Goal: Information Seeking & Learning: Learn about a topic

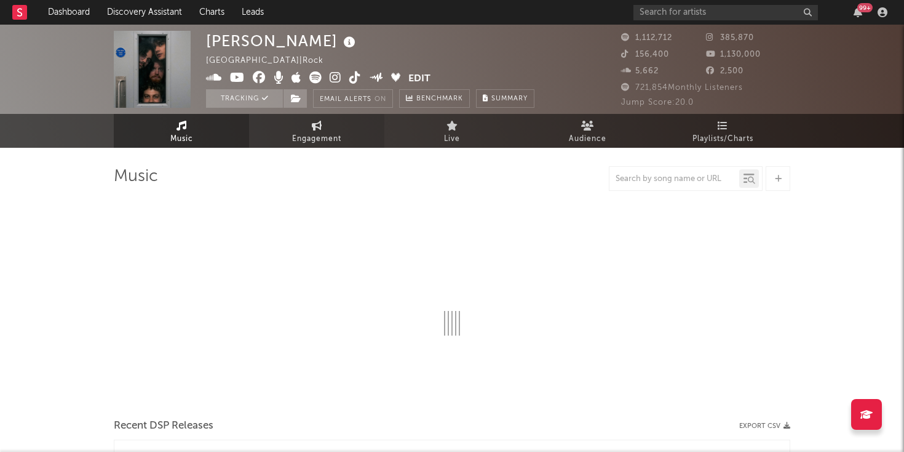
click at [309, 134] on span "Engagement" at bounding box center [316, 139] width 49 height 15
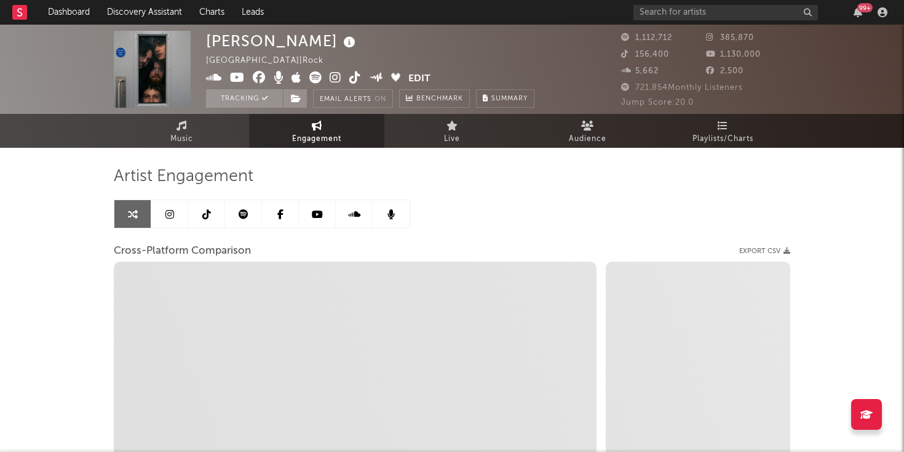
select select "1w"
click at [170, 217] on icon at bounding box center [169, 214] width 9 height 10
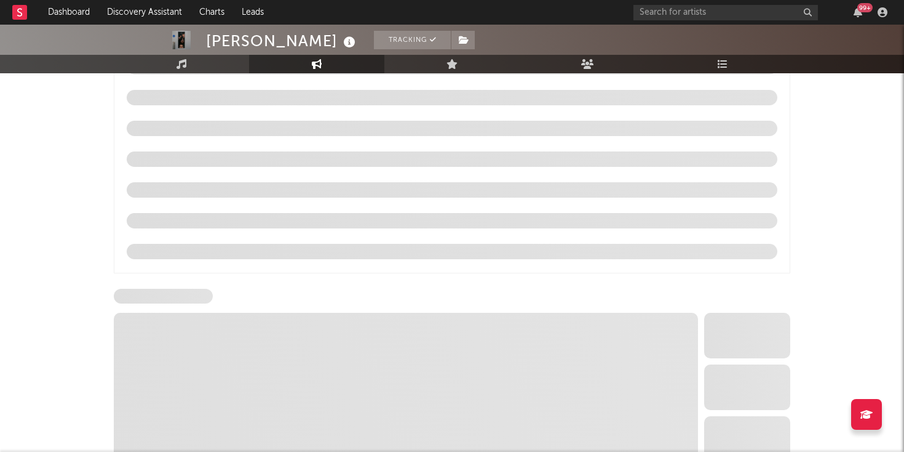
select select "6m"
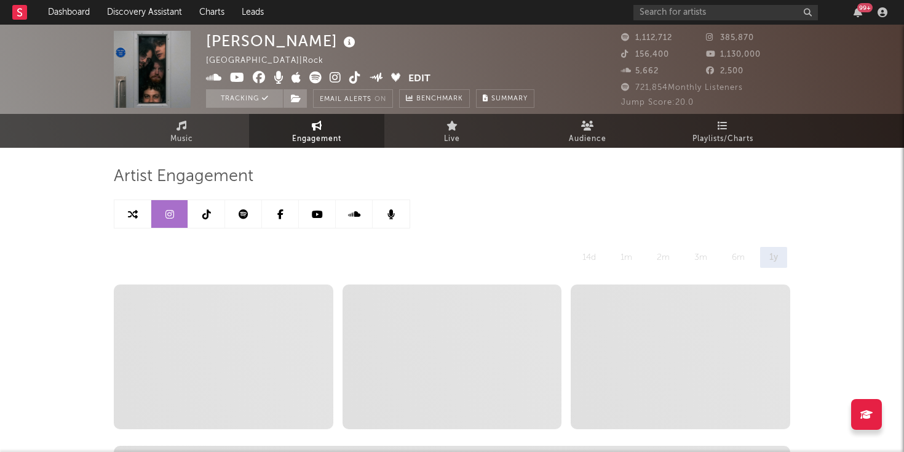
click at [246, 216] on icon at bounding box center [244, 214] width 10 height 10
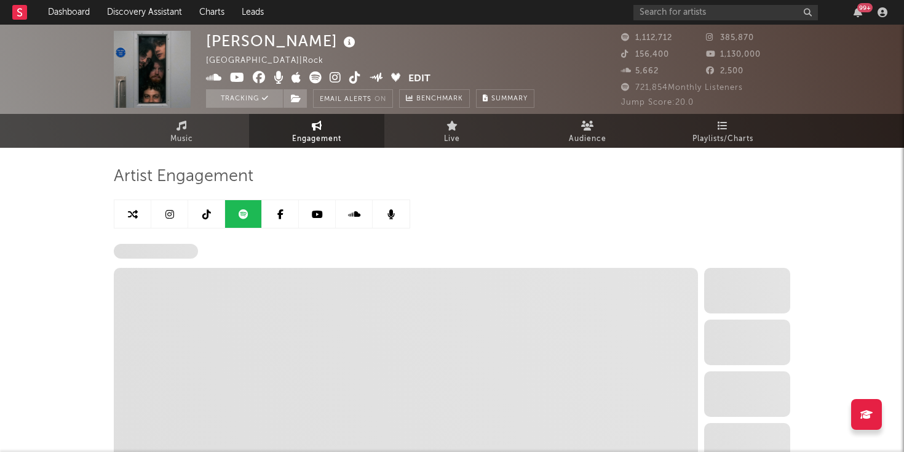
select select "6m"
select select "1w"
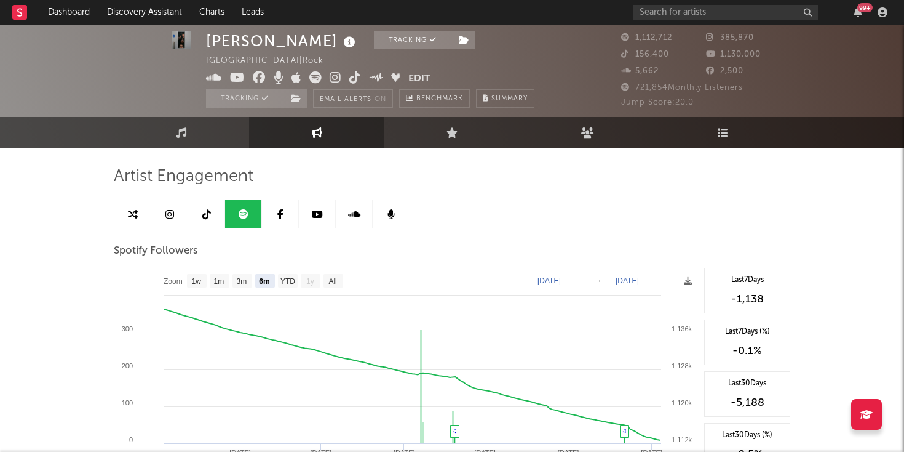
scroll to position [57, 0]
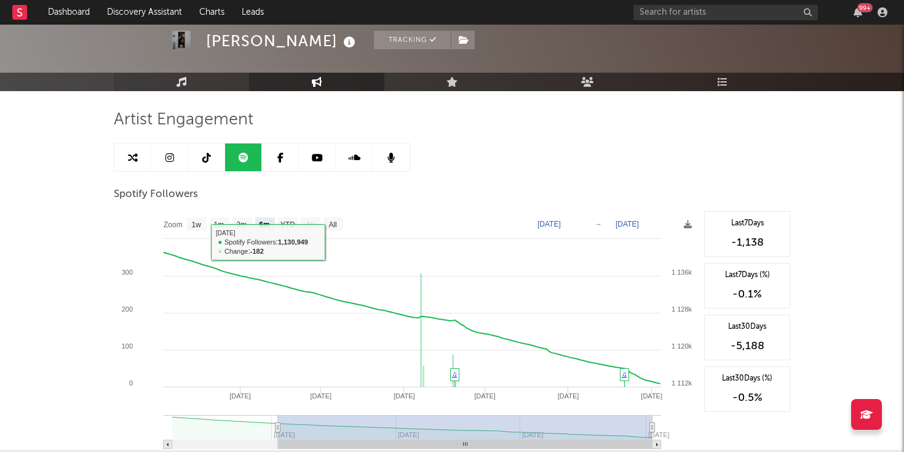
click at [181, 78] on icon at bounding box center [182, 82] width 10 height 10
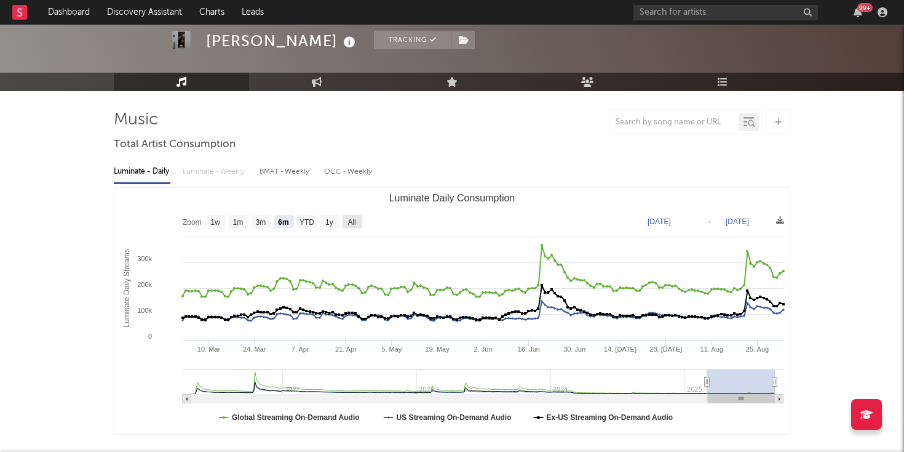
click at [356, 223] on text "All" at bounding box center [352, 222] width 8 height 9
select select "All"
type input "[DATE]"
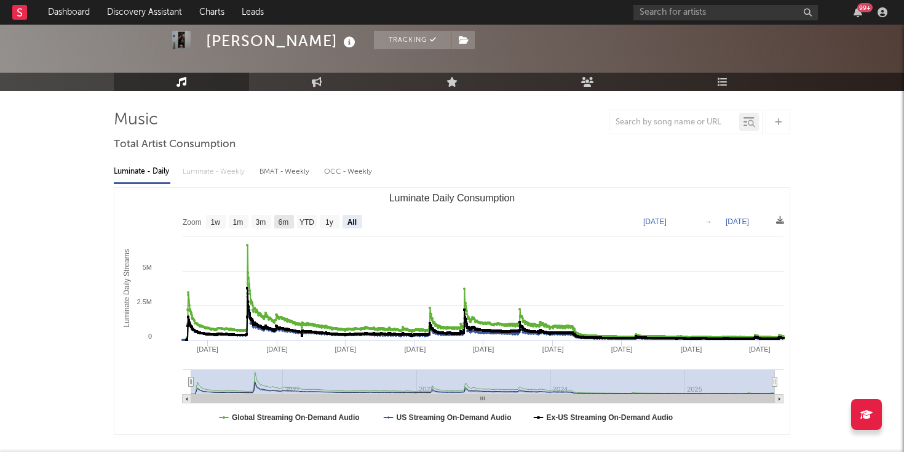
click at [283, 220] on text "6m" at bounding box center [284, 222] width 10 height 9
select select "6m"
type input "[DATE]"
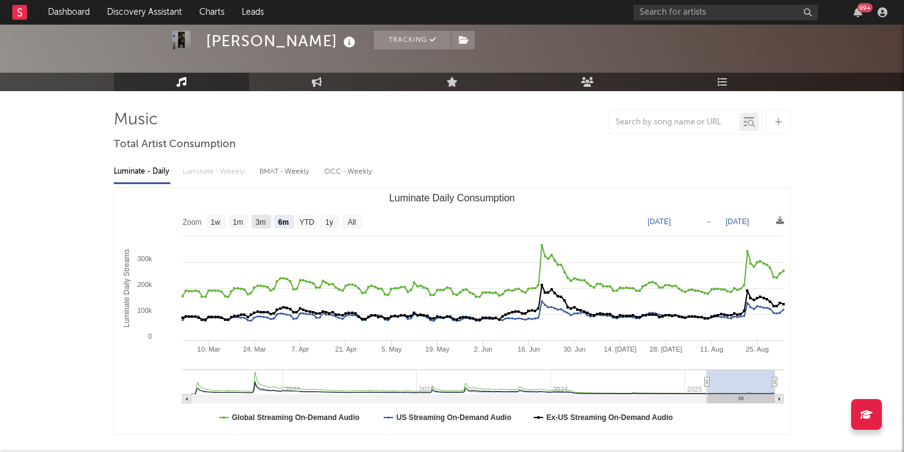
click at [265, 223] on text "3m" at bounding box center [261, 222] width 10 height 9
select select "3m"
type input "[DATE]"
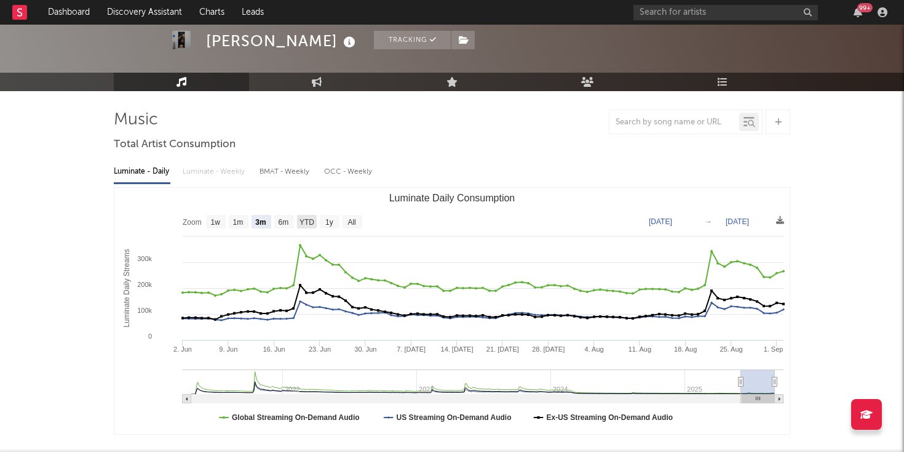
click at [309, 225] on text "YTD" at bounding box center [307, 222] width 15 height 9
select select "YTD"
type input "[DATE]"
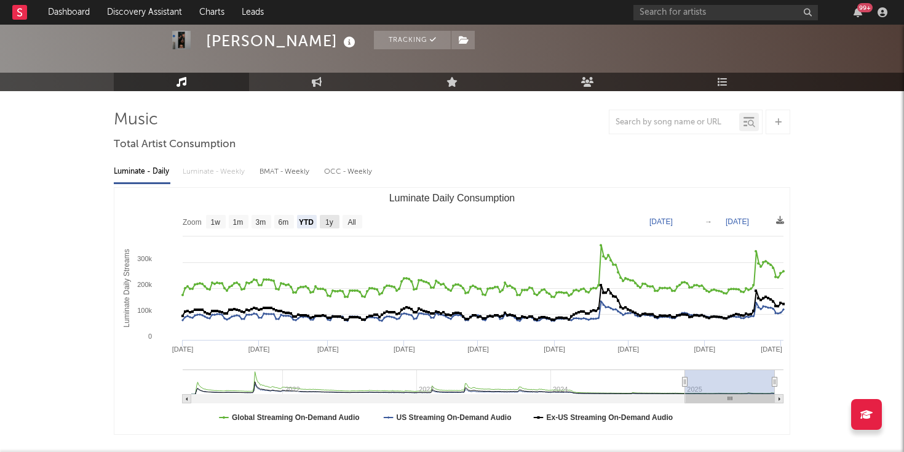
click at [332, 227] on rect "Luminate Daily Consumption" at bounding box center [330, 222] width 20 height 14
select select "1y"
type input "[DATE]"
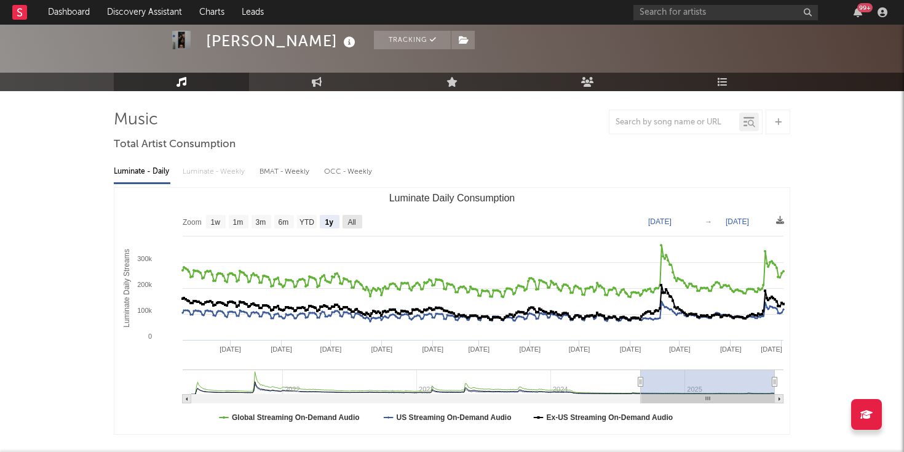
click at [355, 221] on text "All" at bounding box center [352, 222] width 8 height 9
select select "All"
type input "[DATE]"
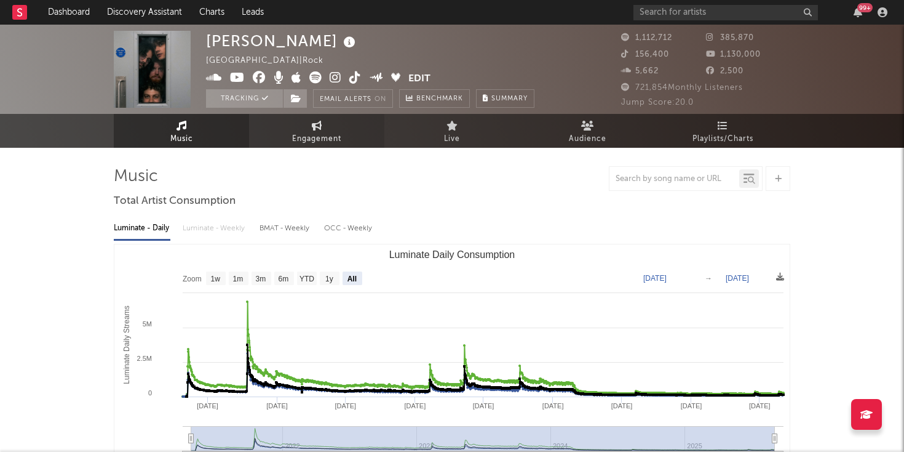
click at [303, 133] on span "Engagement" at bounding box center [316, 139] width 49 height 15
select select "1w"
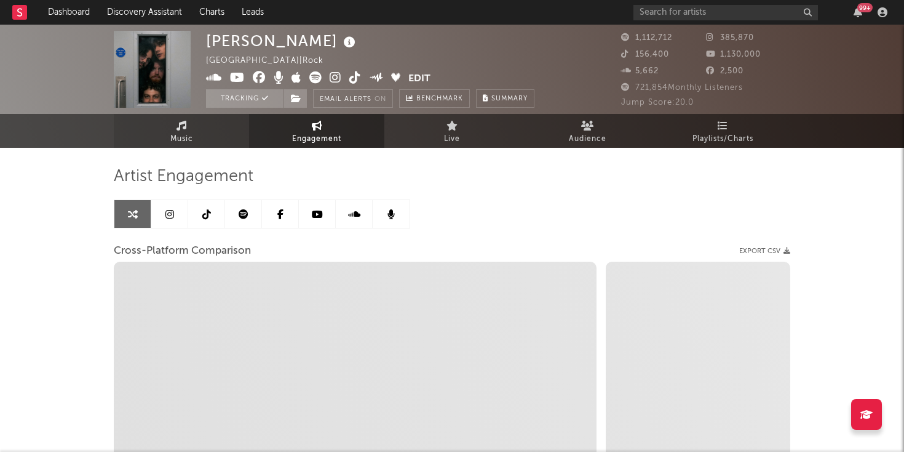
click at [179, 134] on span "Music" at bounding box center [181, 139] width 23 height 15
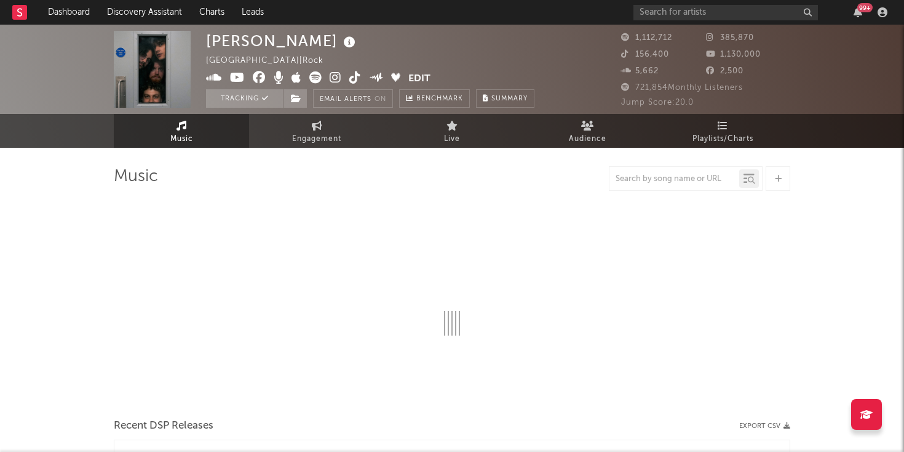
select select "6m"
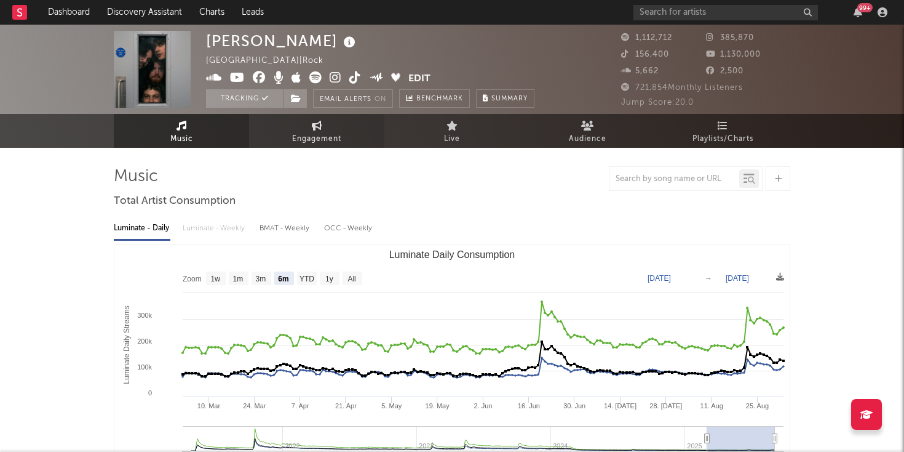
click at [320, 130] on icon at bounding box center [317, 126] width 10 height 10
select select "1m"
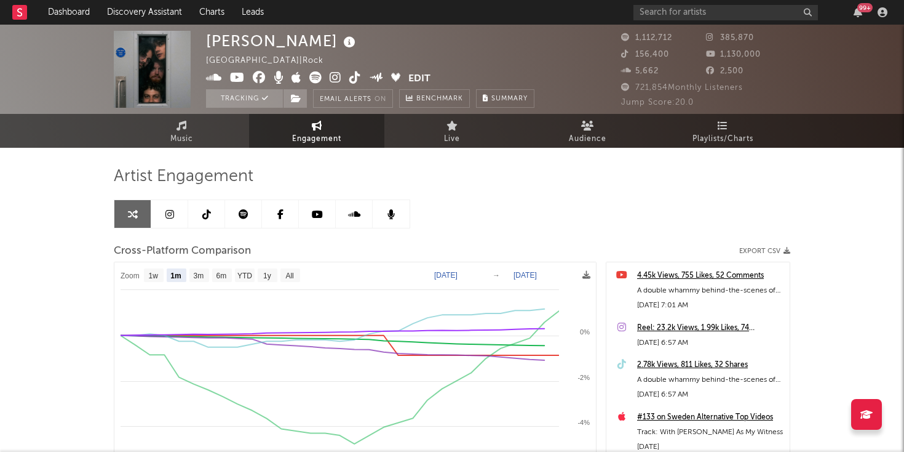
click at [245, 215] on icon at bounding box center [244, 214] width 10 height 10
select select "6m"
select select "1w"
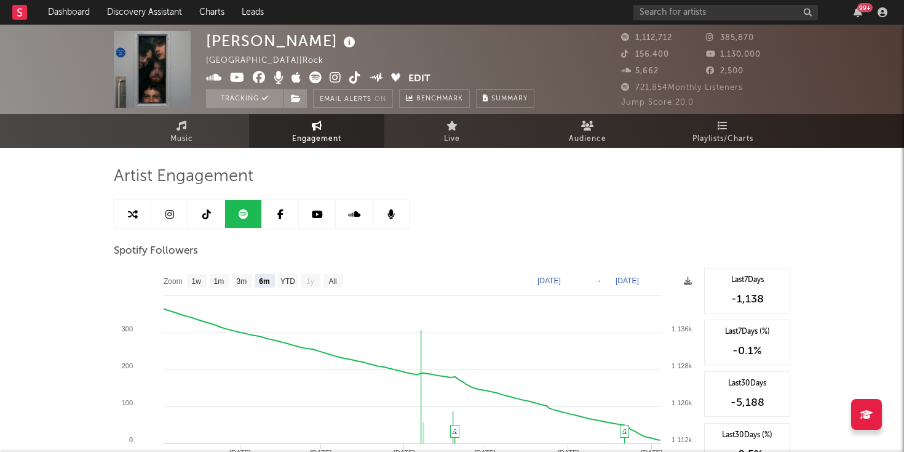
click at [166, 210] on icon at bounding box center [169, 214] width 9 height 10
select select "6m"
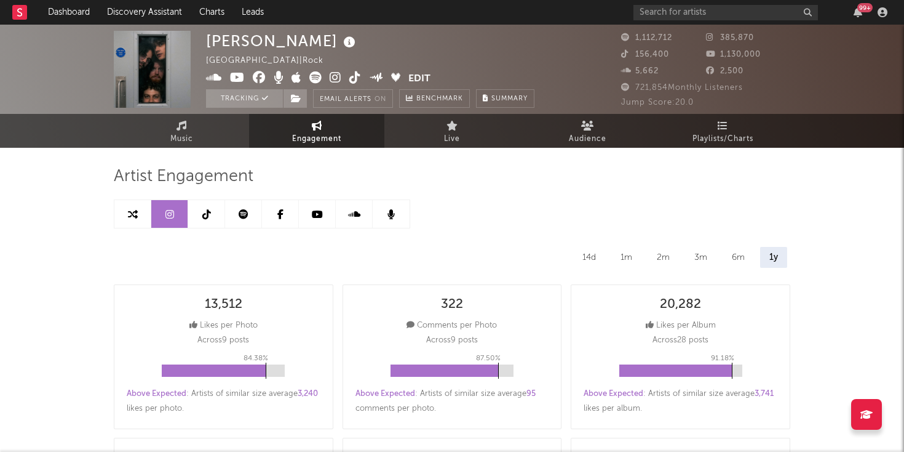
click at [199, 220] on link at bounding box center [206, 214] width 37 height 28
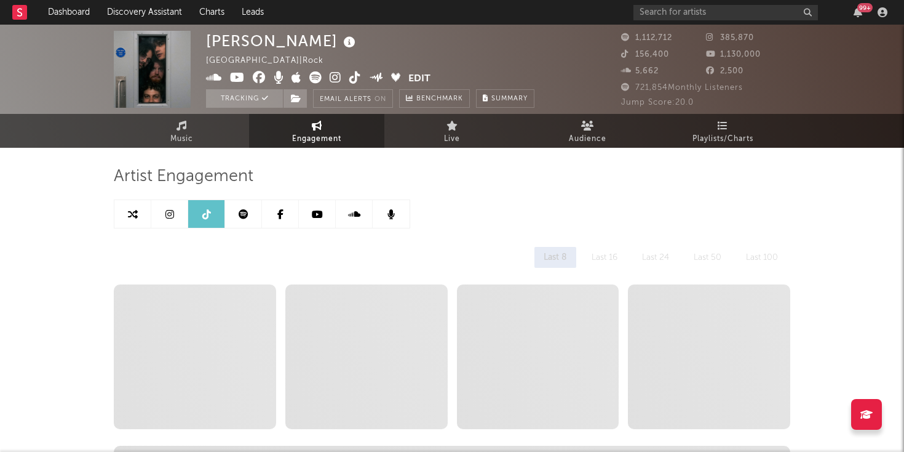
select select "6m"
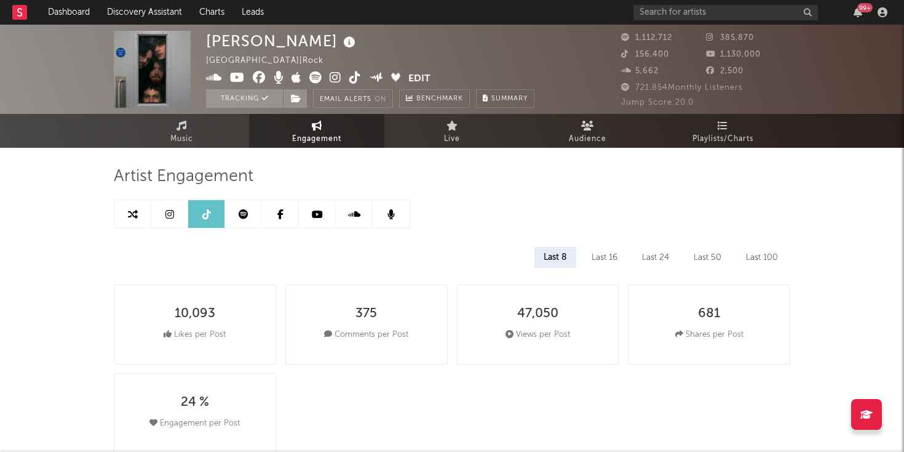
click at [280, 218] on icon at bounding box center [280, 214] width 6 height 10
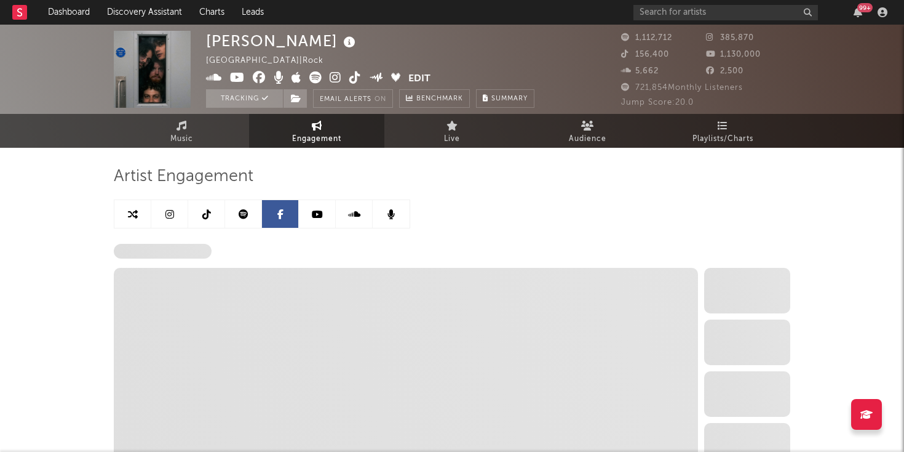
select select "1w"
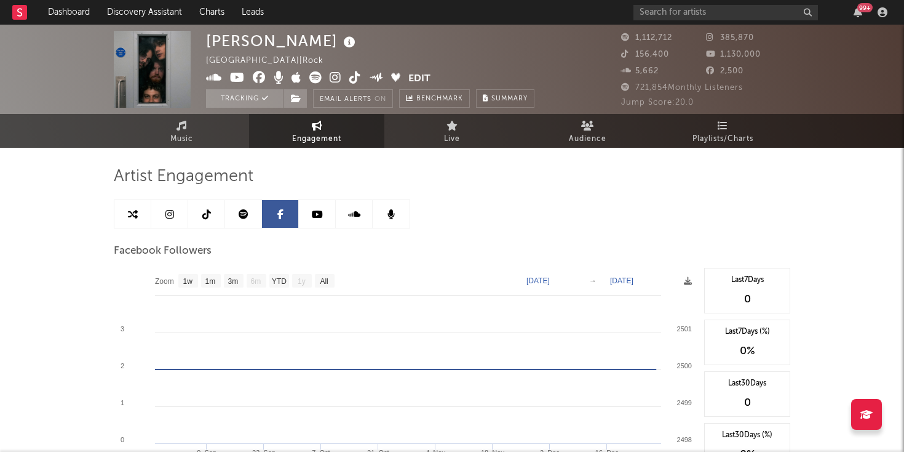
click at [182, 215] on link at bounding box center [169, 214] width 37 height 28
select select "6m"
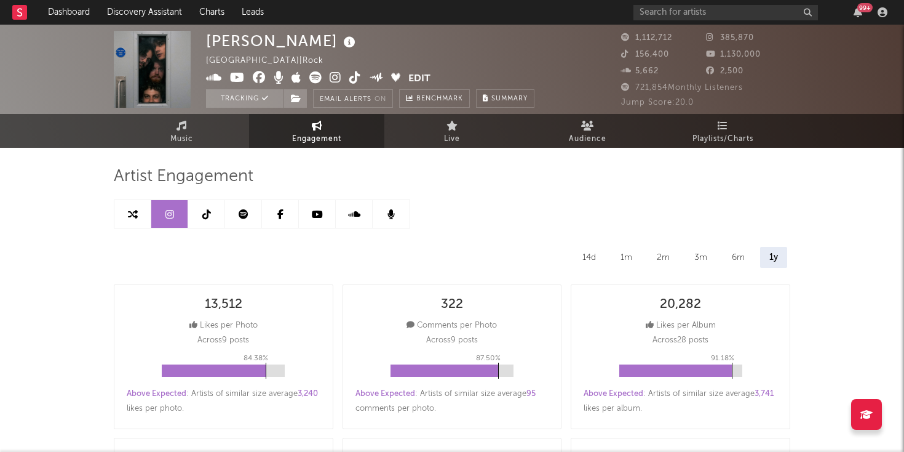
click at [145, 212] on link at bounding box center [132, 214] width 37 height 28
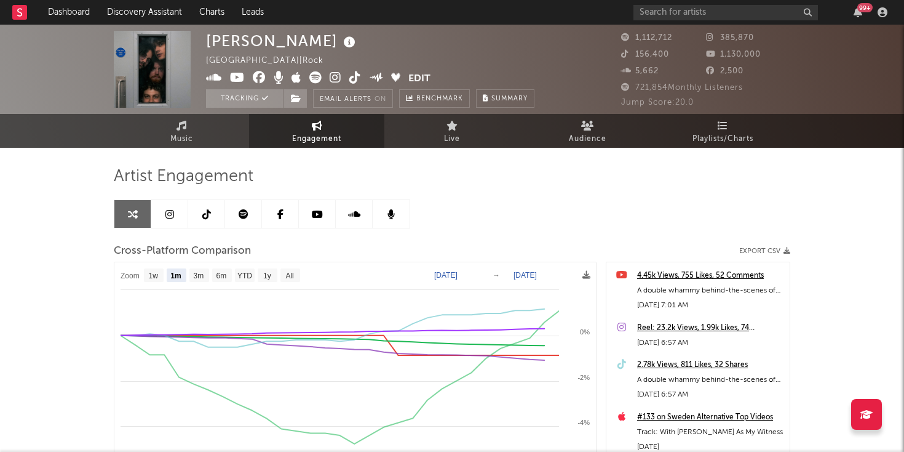
select select "1m"
